Goal: Complete application form

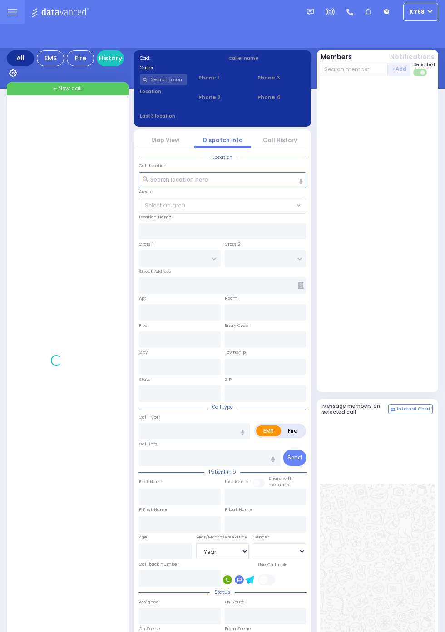
select select "Year"
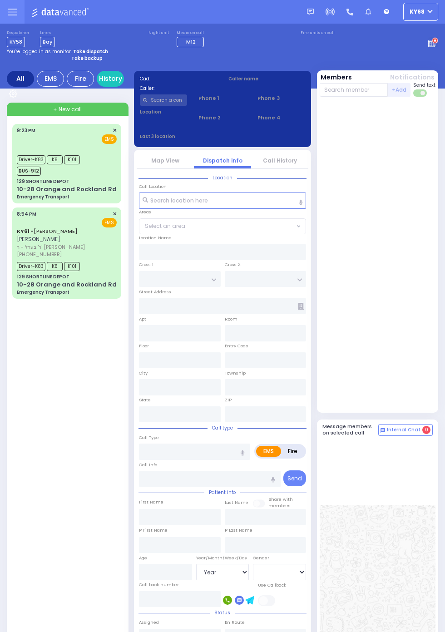
select select "Year"
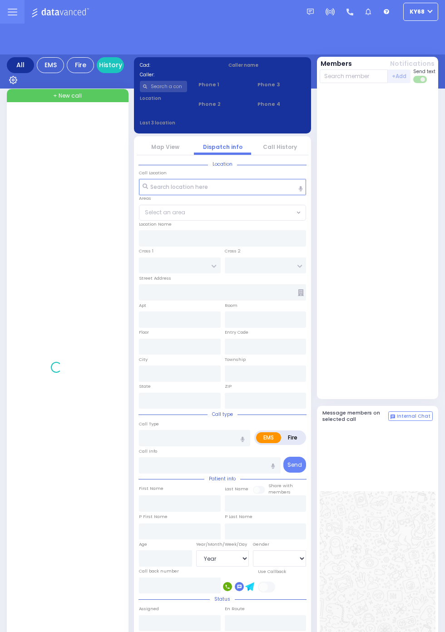
select select "Year"
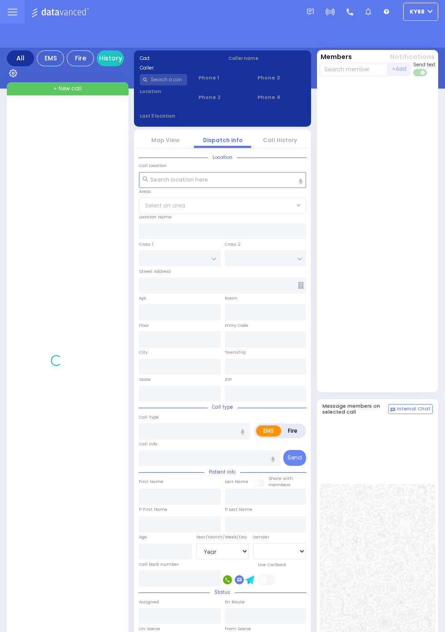
select select "Year"
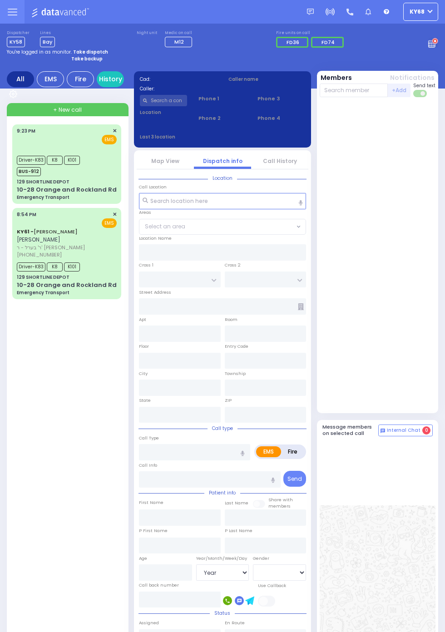
select select "Year"
